Goal: Task Accomplishment & Management: Manage account settings

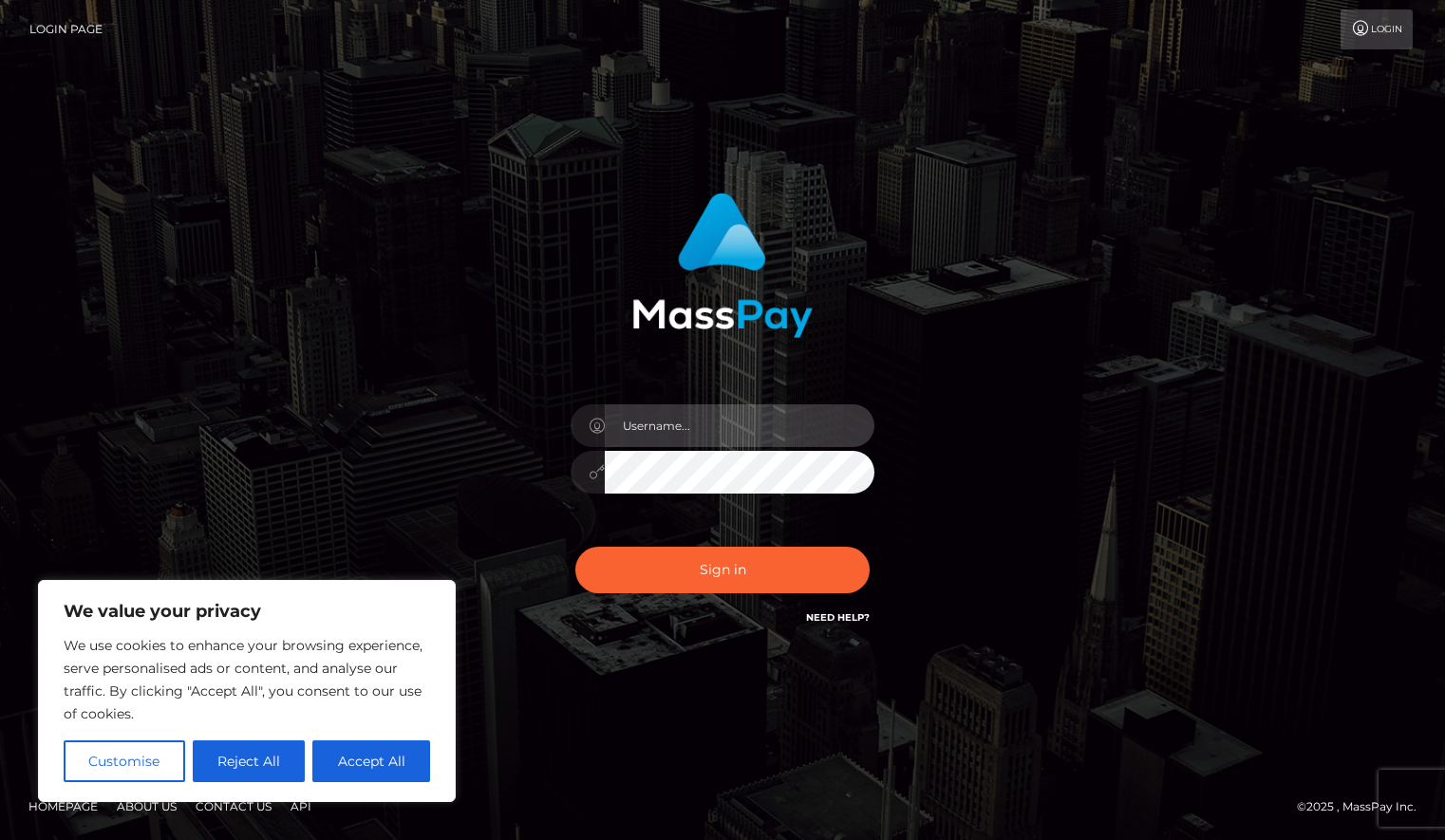
click at [715, 417] on input "text" at bounding box center [739, 426] width 270 height 43
type input "goaskalexgiftcard@gmail.com"
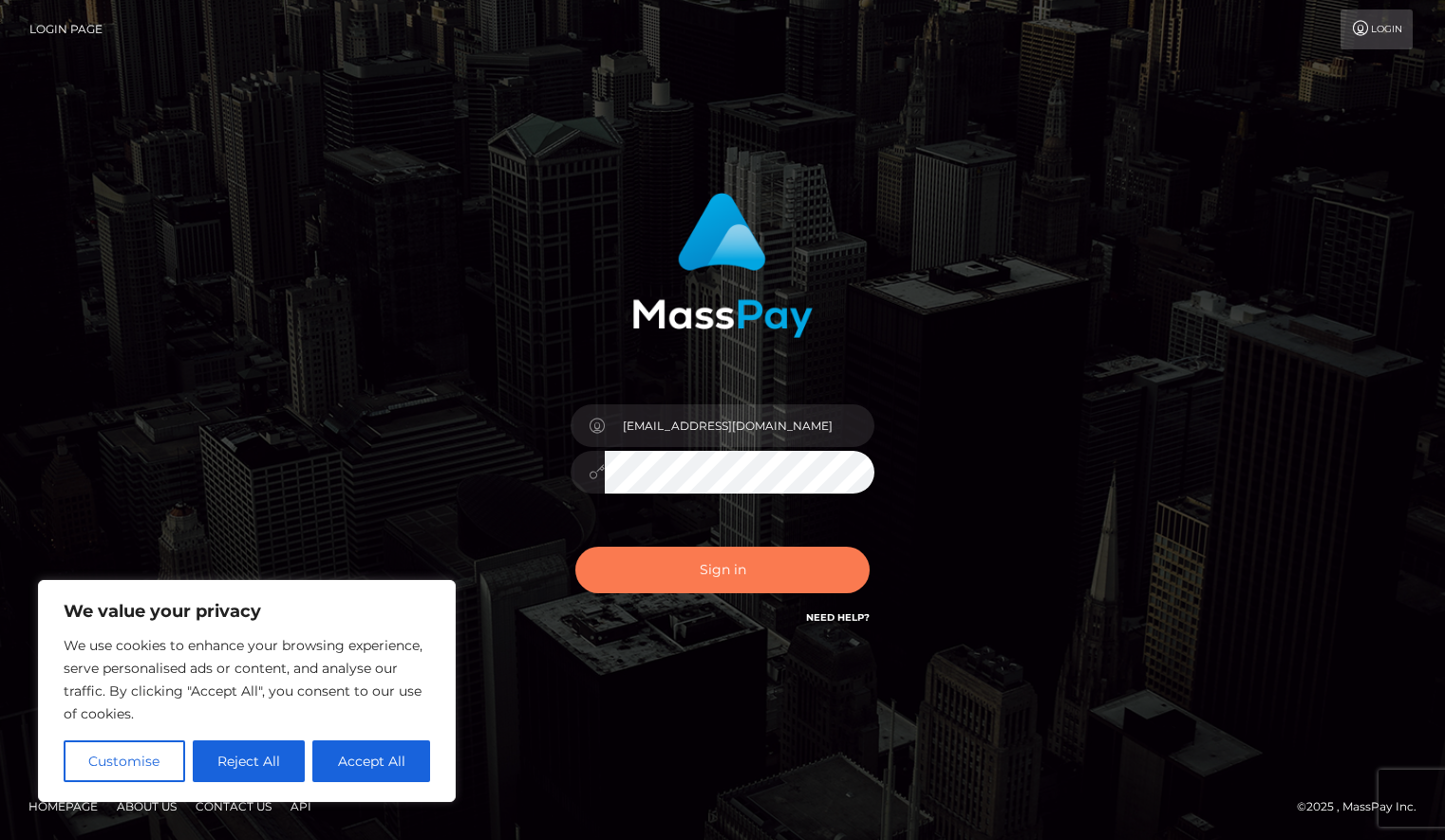
click at [692, 571] on button "Sign in" at bounding box center [722, 570] width 294 height 47
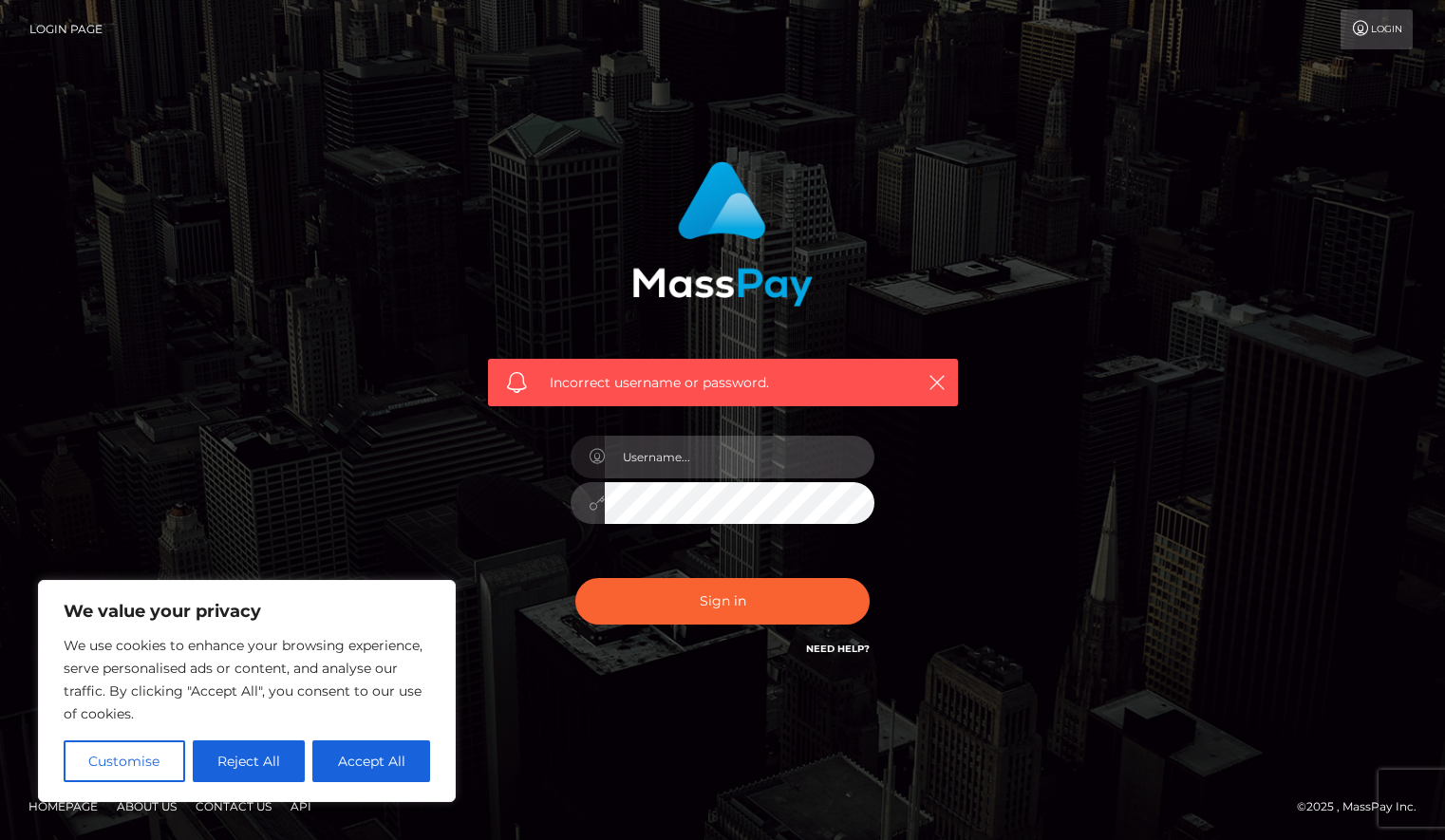
click at [739, 456] on input "text" at bounding box center [739, 457] width 270 height 43
click at [677, 458] on input "text" at bounding box center [739, 457] width 270 height 43
type input "goaskalexgiftcard@gmail.com"
click at [591, 503] on icon at bounding box center [597, 503] width 16 height 16
click at [575, 505] on div at bounding box center [722, 501] width 304 height 37
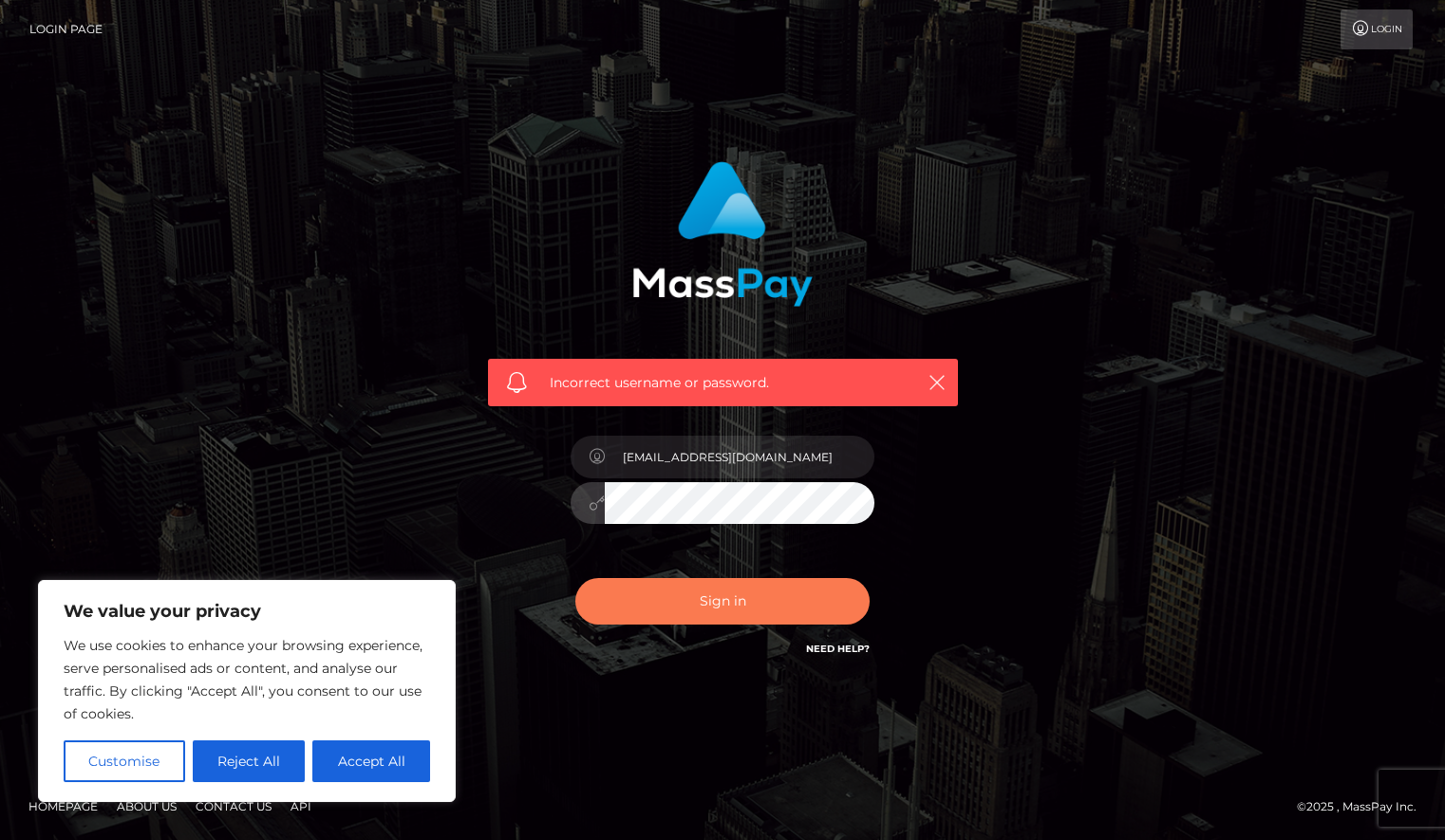
click at [685, 589] on button "Sign in" at bounding box center [722, 601] width 294 height 47
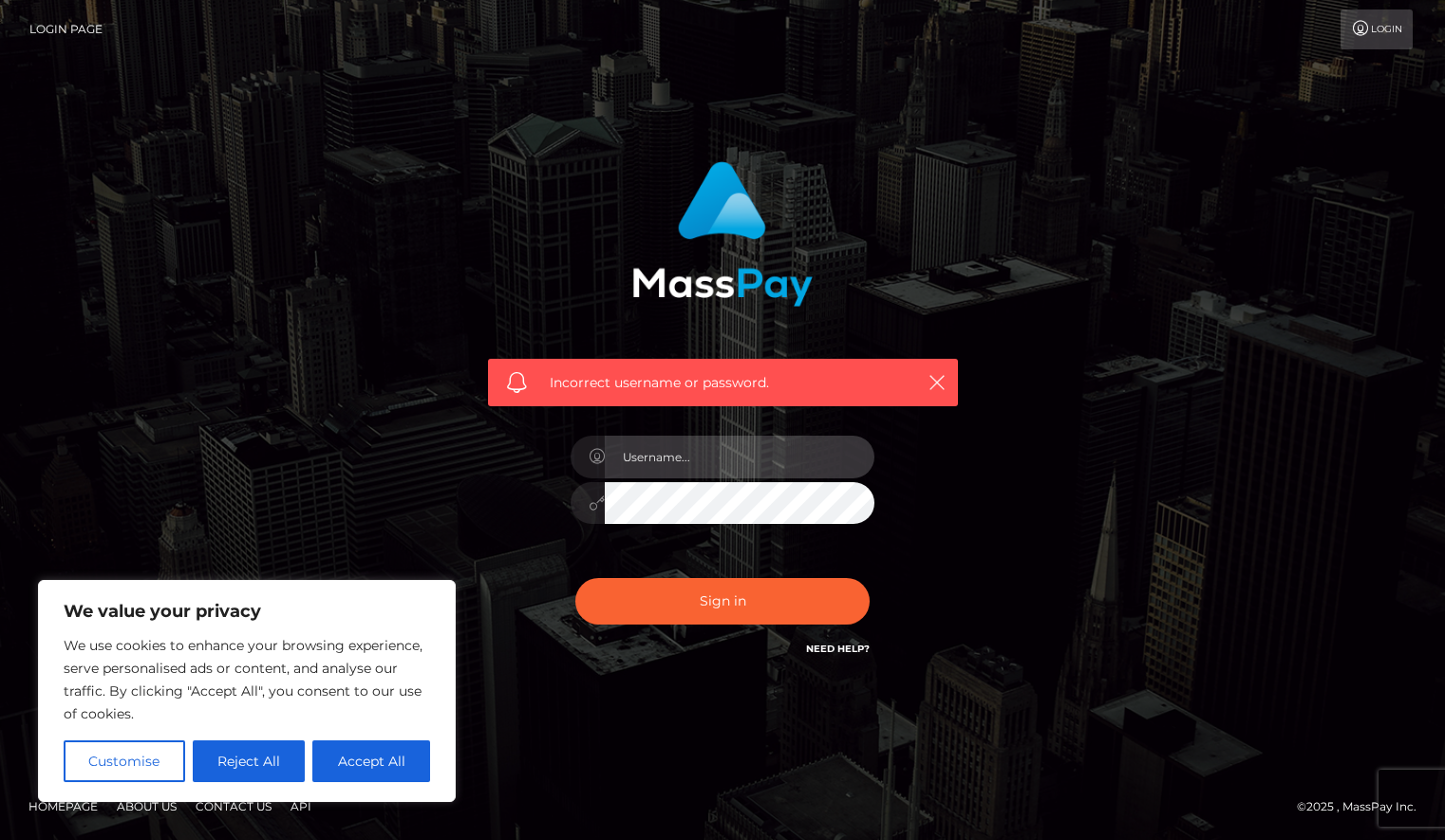
click at [749, 459] on input "text" at bounding box center [739, 457] width 270 height 43
click at [725, 460] on input "text" at bounding box center [739, 457] width 270 height 43
click at [739, 463] on input "text" at bounding box center [739, 457] width 270 height 43
type input "goaskalex"
click at [478, 519] on div "Incorrect username or password. goaskalex" at bounding box center [723, 410] width 499 height 527
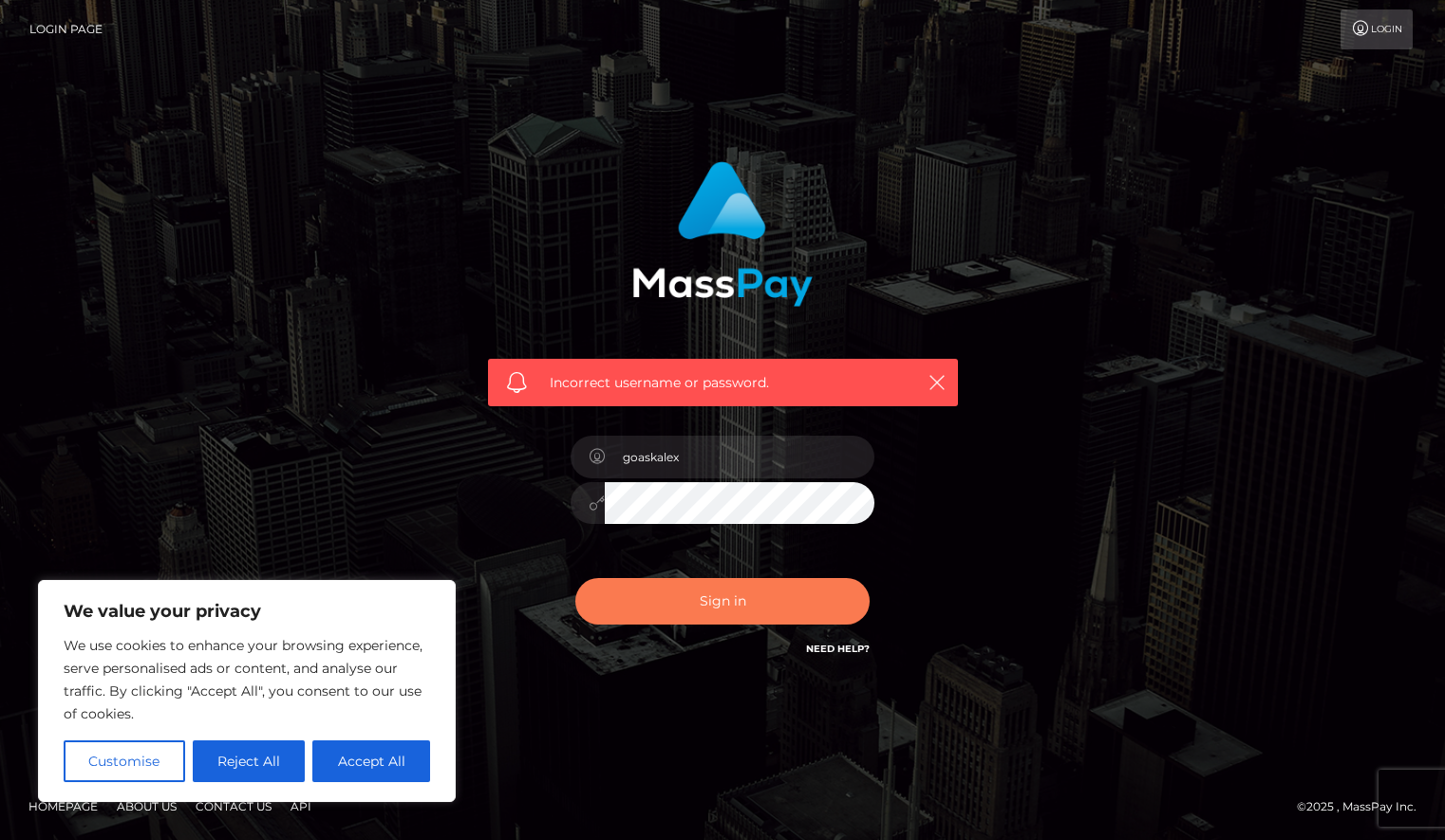
click at [655, 607] on button "Sign in" at bounding box center [722, 601] width 294 height 47
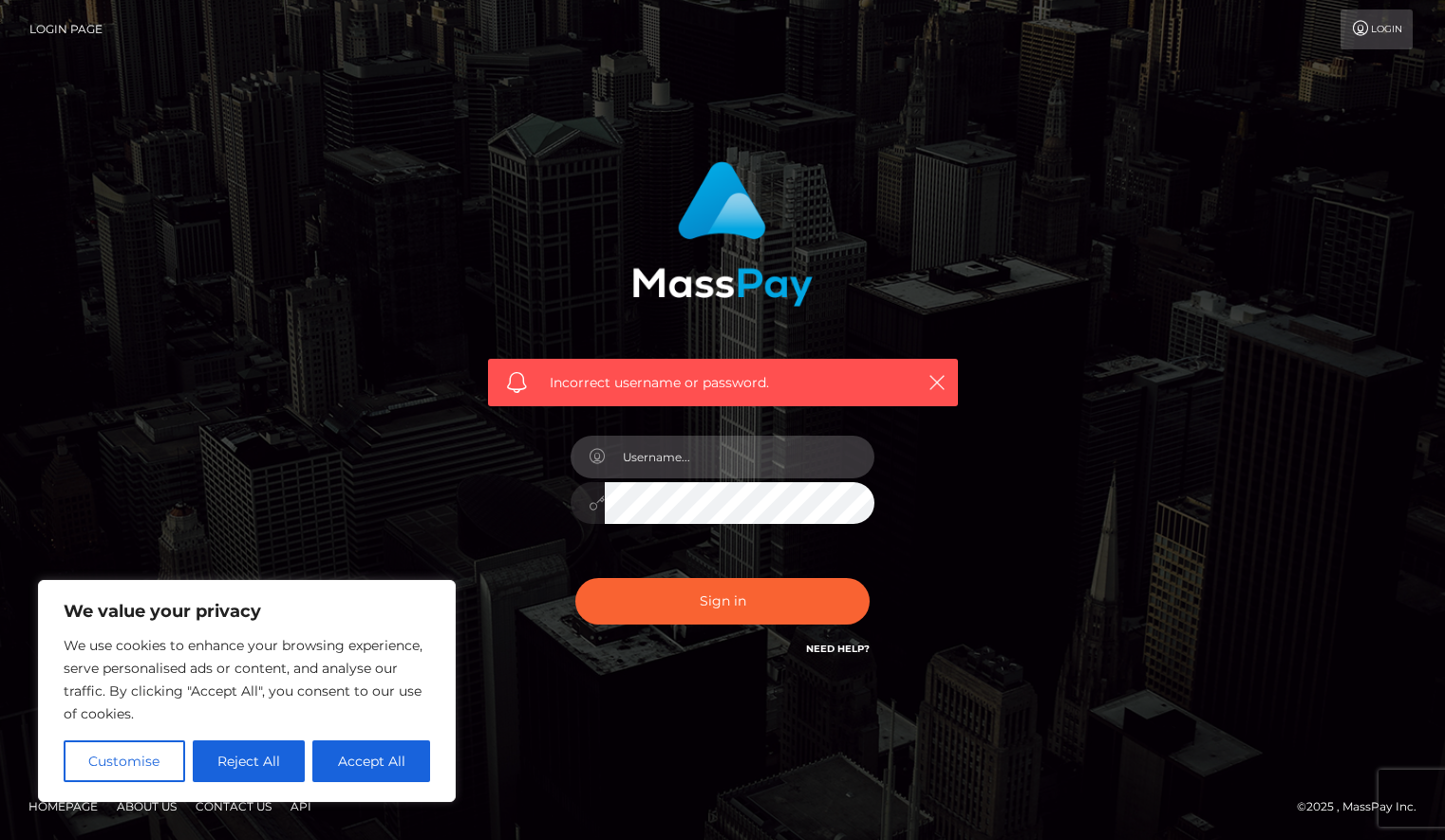
click at [735, 461] on input "text" at bounding box center [739, 457] width 270 height 43
type input "goaskalexgiftcard@gmail.com"
click at [518, 510] on div "Incorrect username or password. goaskalexgiftcard@gmail.com" at bounding box center [723, 410] width 499 height 527
click at [581, 505] on div at bounding box center [722, 501] width 304 height 37
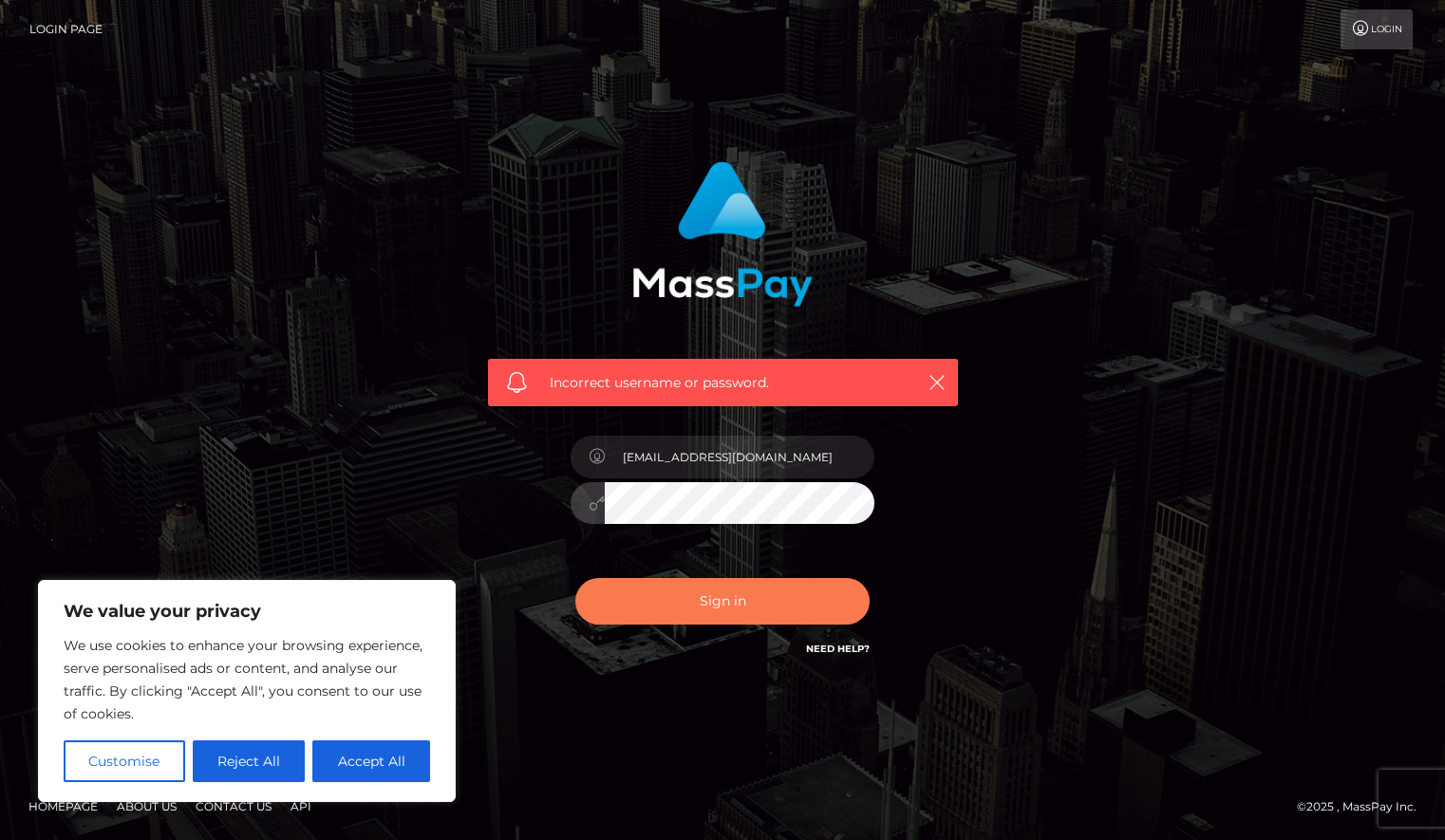
click at [727, 605] on button "Sign in" at bounding box center [722, 601] width 294 height 47
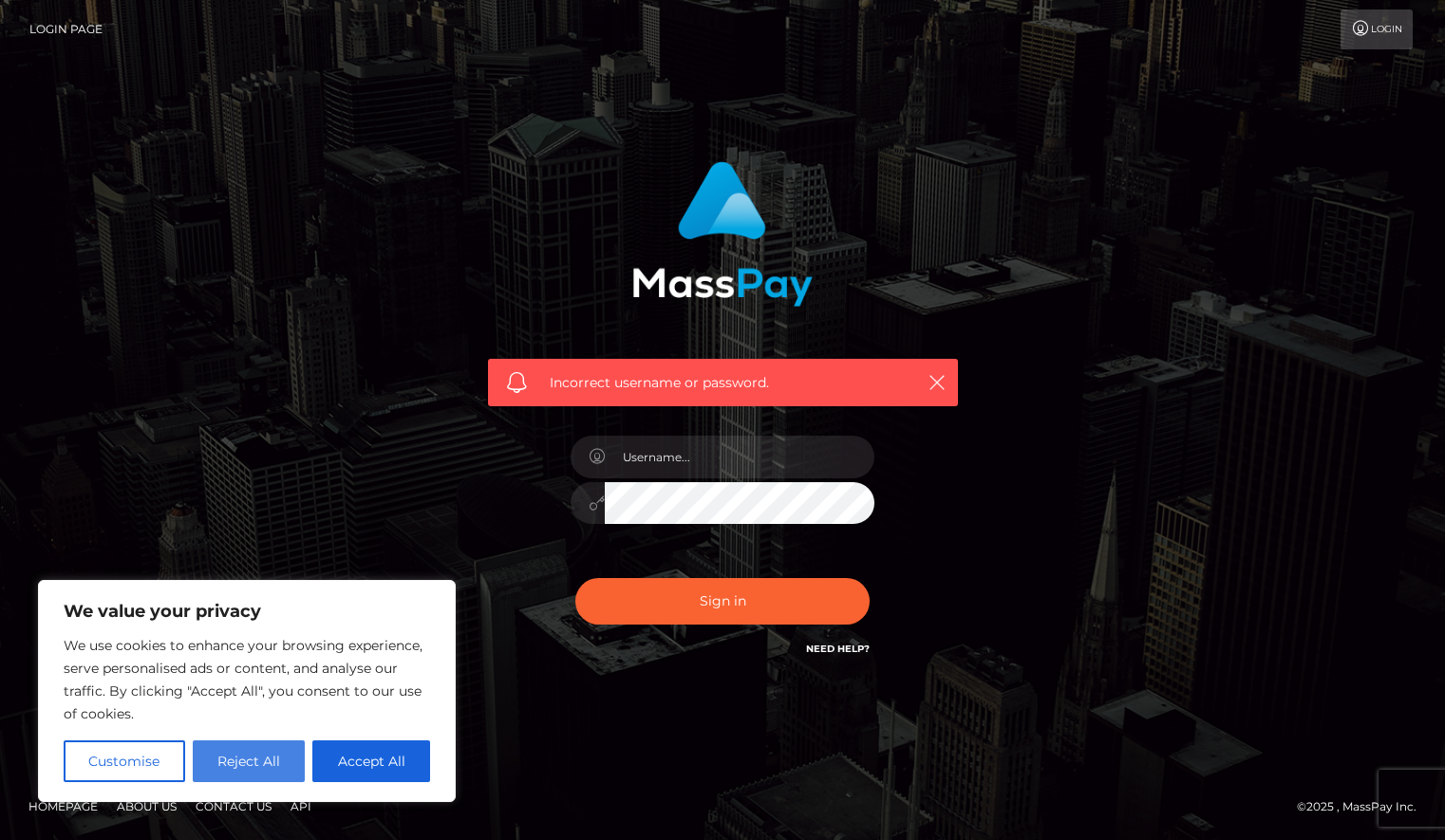
click at [225, 757] on button "Reject All" at bounding box center [249, 760] width 113 height 42
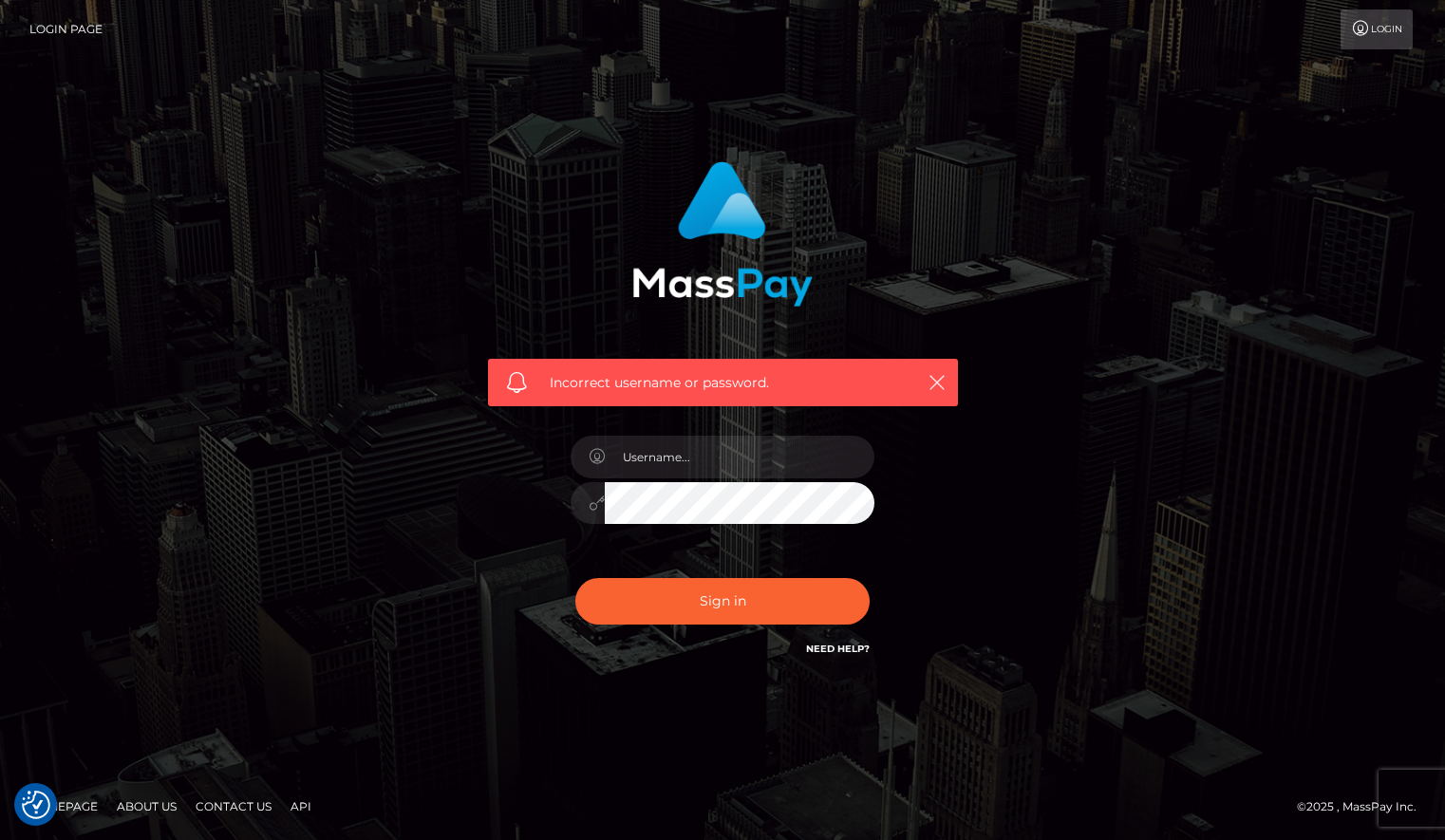
click at [833, 649] on link "Need Help?" at bounding box center [838, 648] width 64 height 13
click at [1140, 195] on div "Incorrect username or password." at bounding box center [722, 420] width 1082 height 546
click at [1381, 25] on link "Login" at bounding box center [1377, 29] width 72 height 40
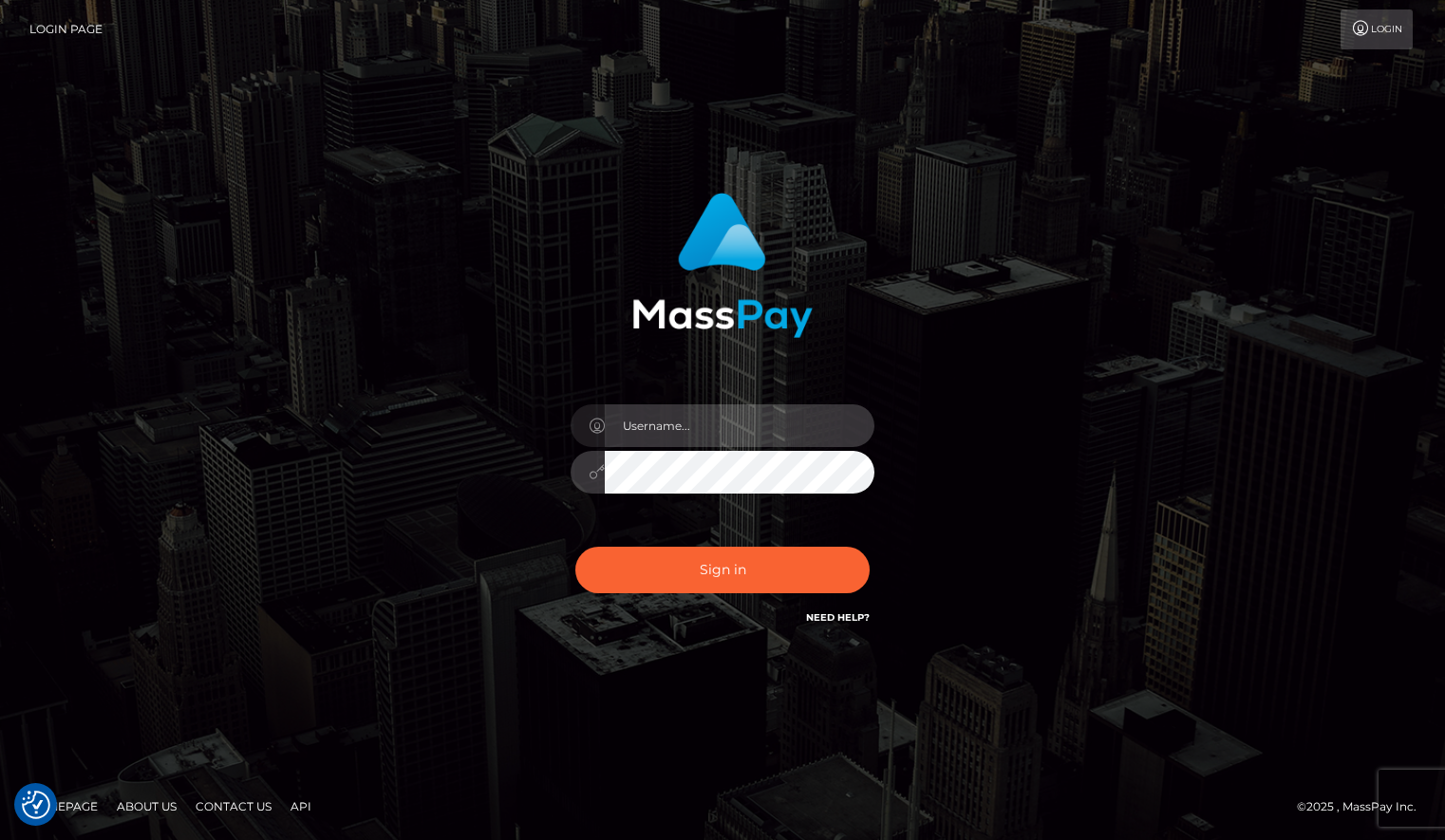
click at [748, 423] on input "text" at bounding box center [739, 426] width 270 height 43
click at [579, 495] on div at bounding box center [722, 463] width 332 height 145
click at [85, 28] on link "Login Page" at bounding box center [65, 29] width 73 height 40
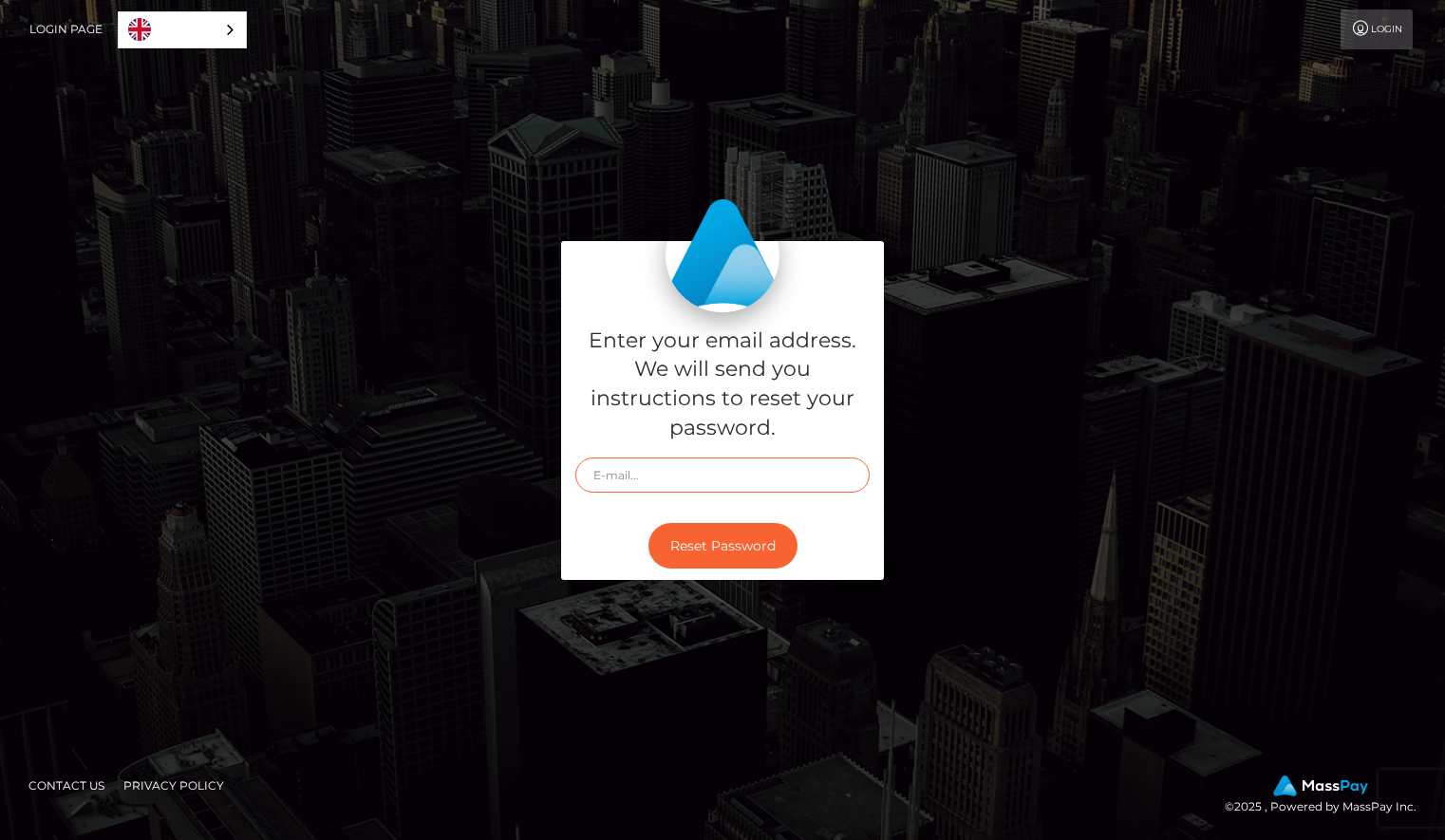
click at [792, 481] on input "text" at bounding box center [722, 475] width 294 height 35
type input "[EMAIL_ADDRESS][DOMAIN_NAME]"
click at [700, 544] on button "Reset Password" at bounding box center [723, 546] width 149 height 47
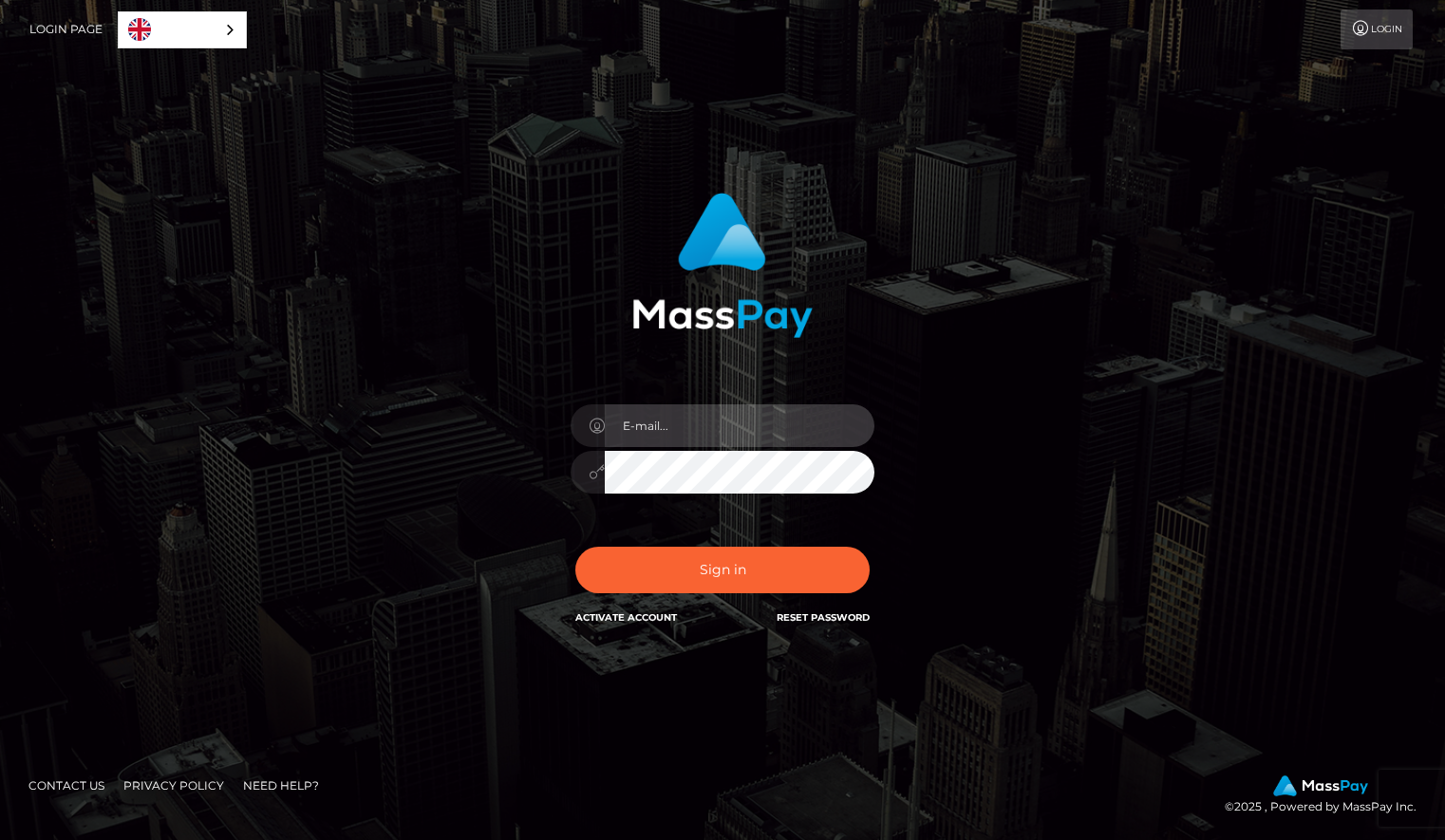
type input "[EMAIL_ADDRESS][DOMAIN_NAME]"
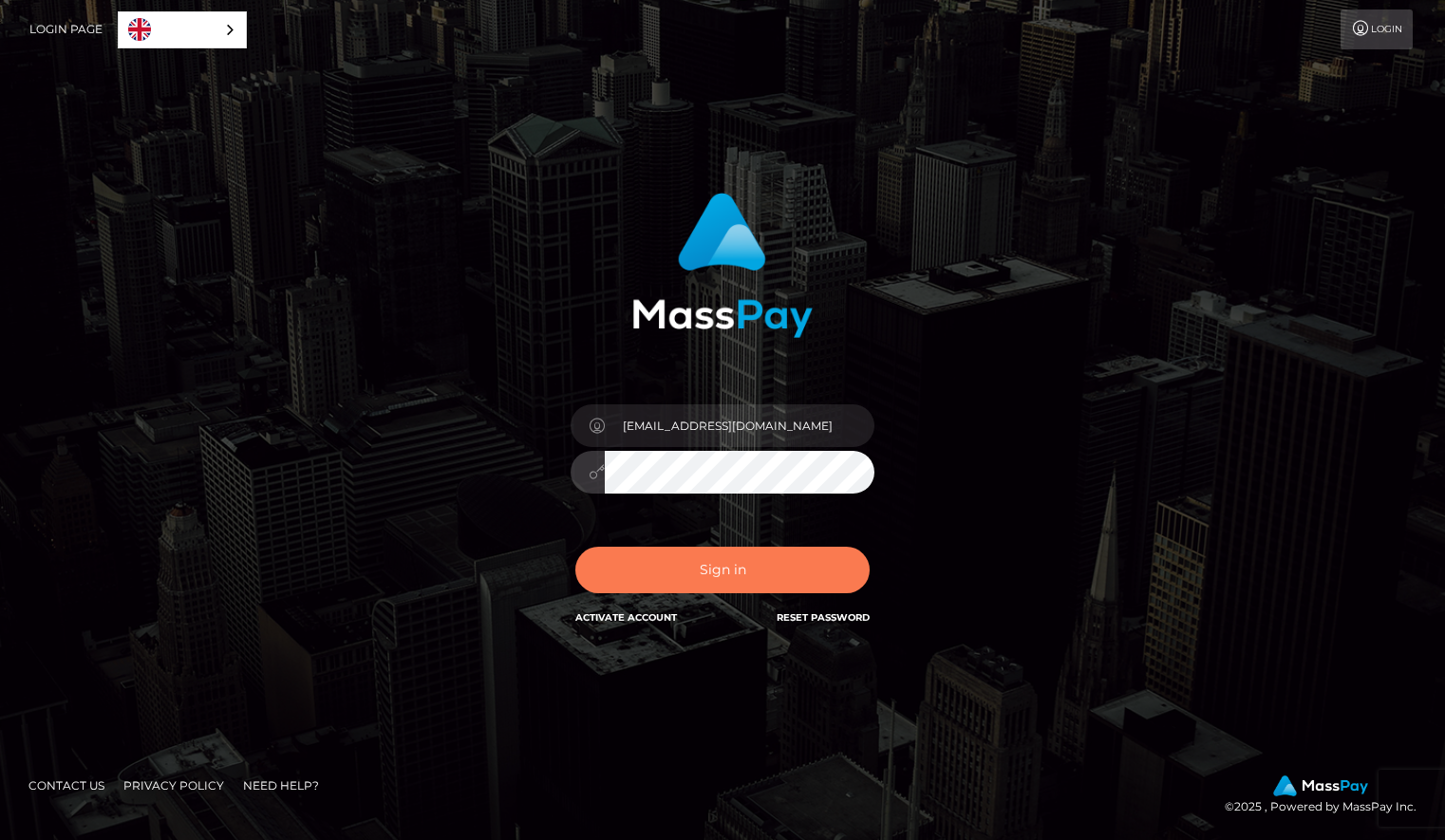
click at [650, 553] on button "Sign in" at bounding box center [722, 570] width 294 height 47
